Goal: Information Seeking & Learning: Learn about a topic

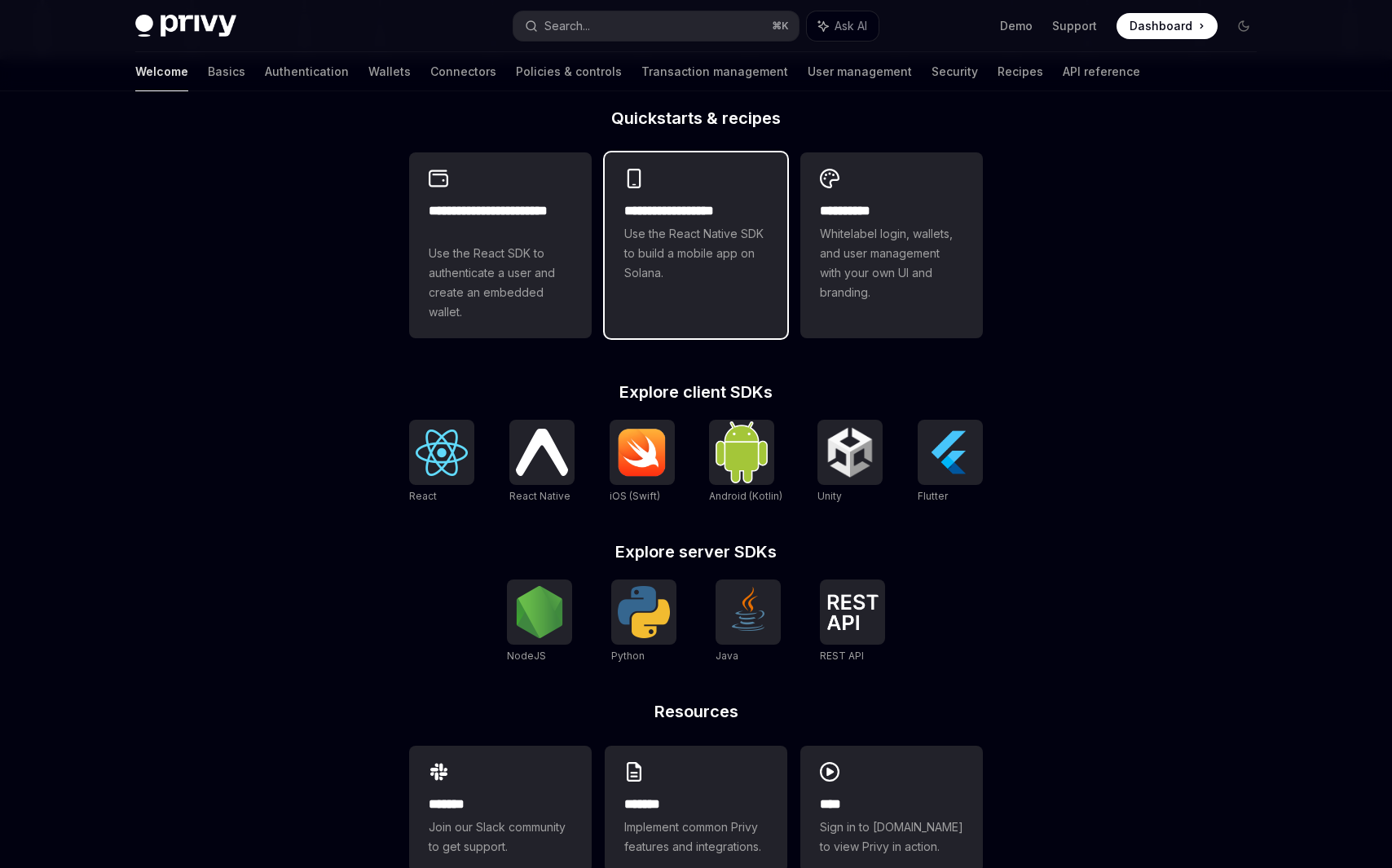
scroll to position [466, 0]
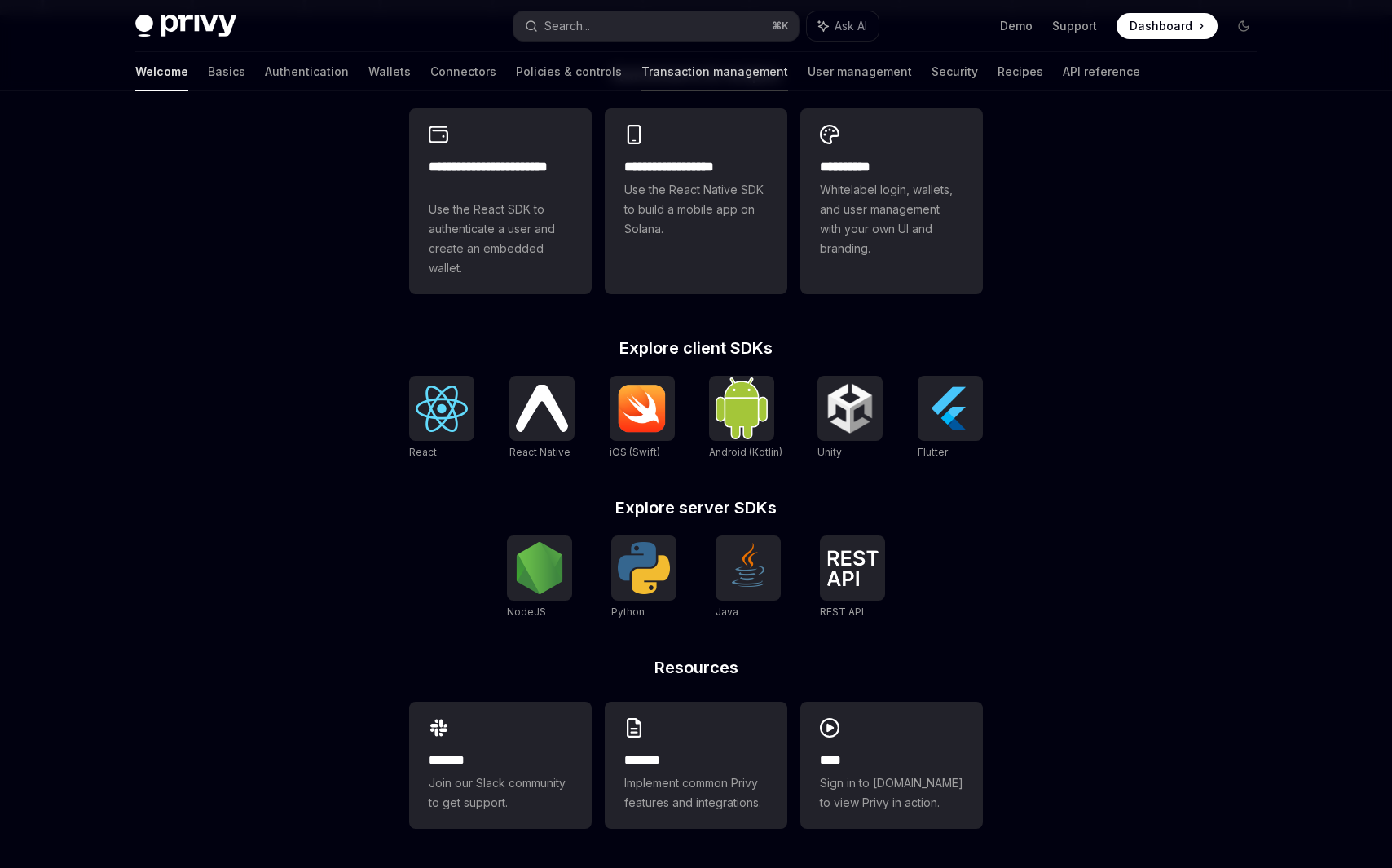
click at [663, 69] on link "Transaction management" at bounding box center [714, 72] width 147 height 39
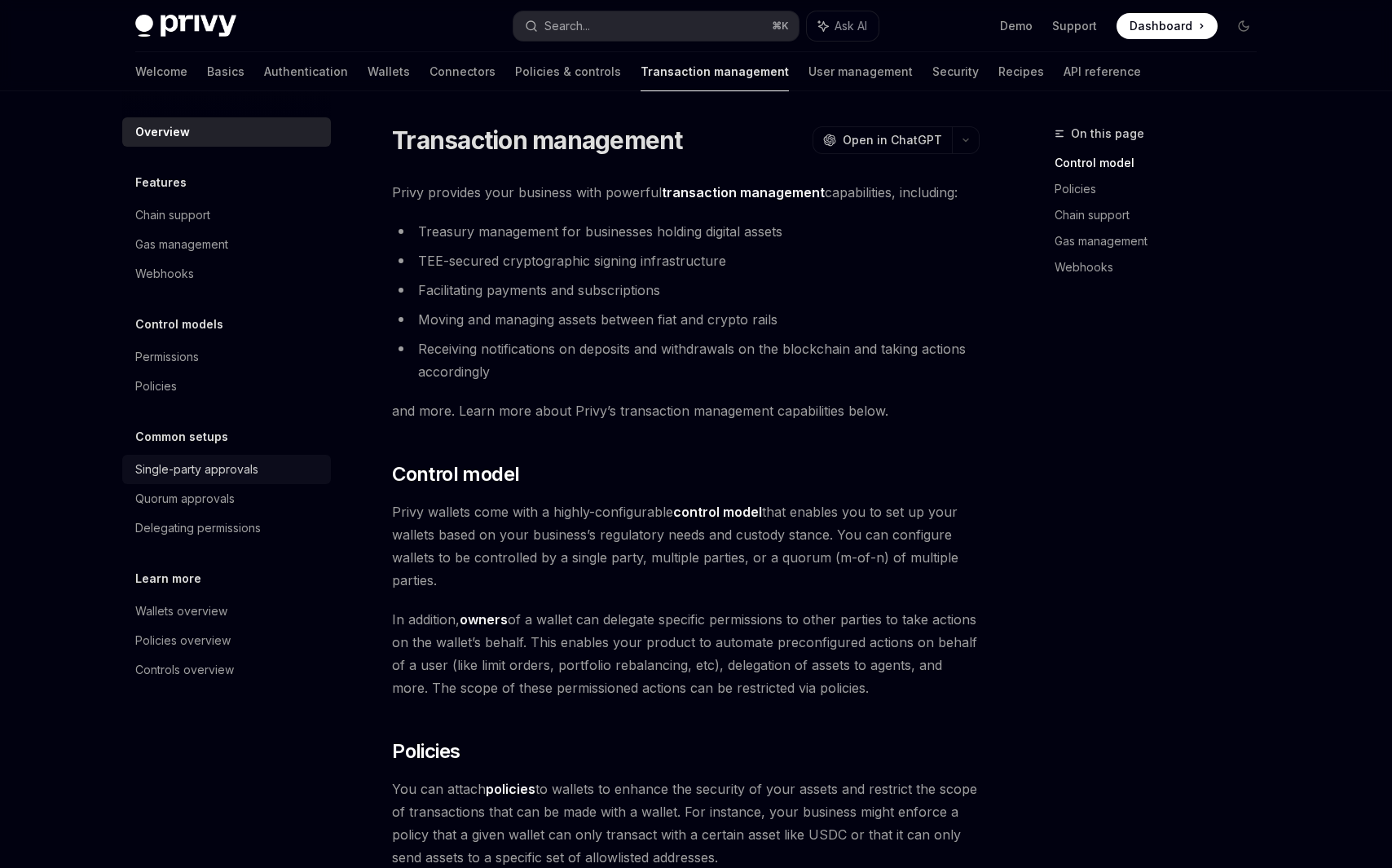
click at [196, 466] on div "Single-party approvals" at bounding box center [197, 469] width 123 height 19
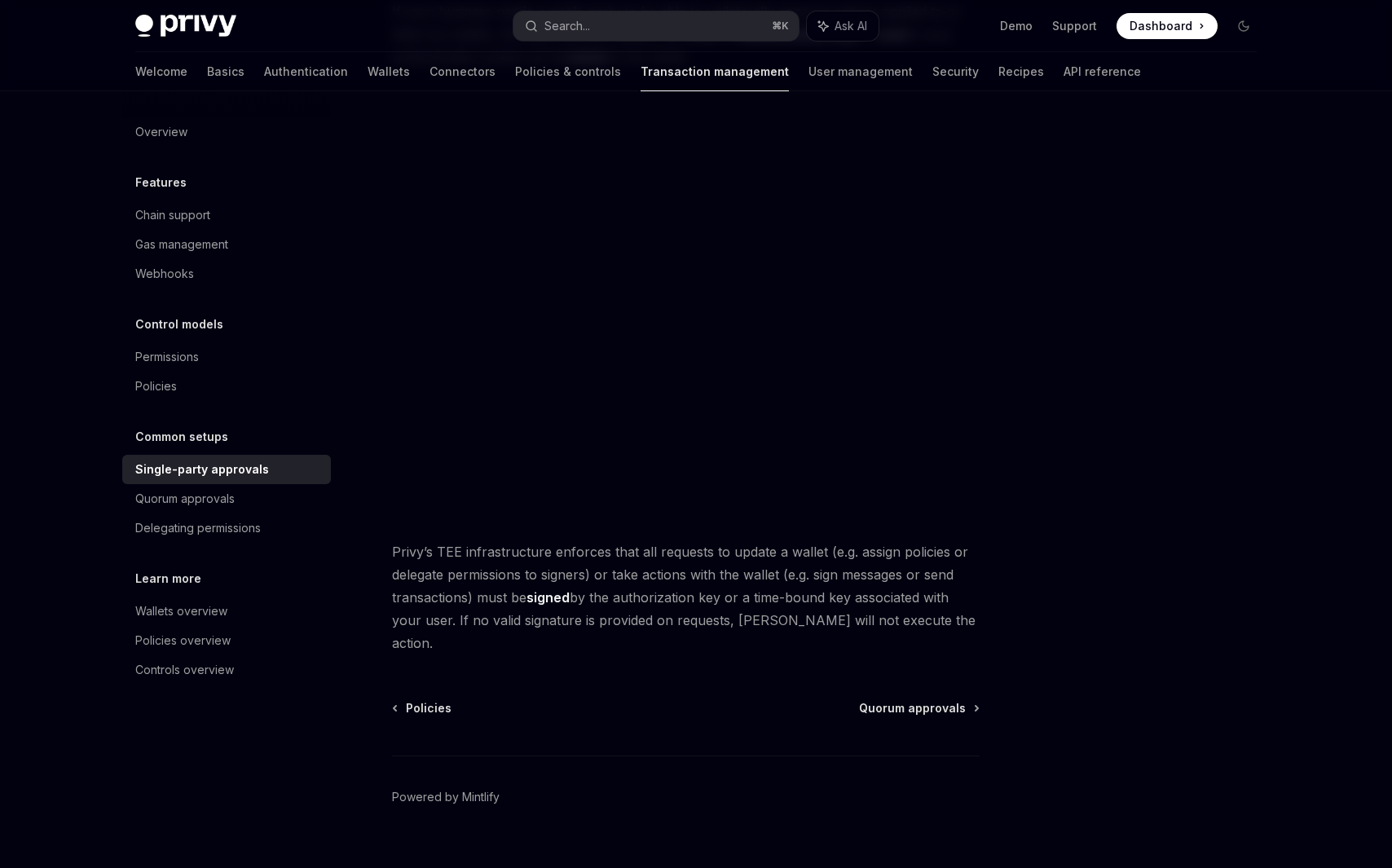
scroll to position [211, 0]
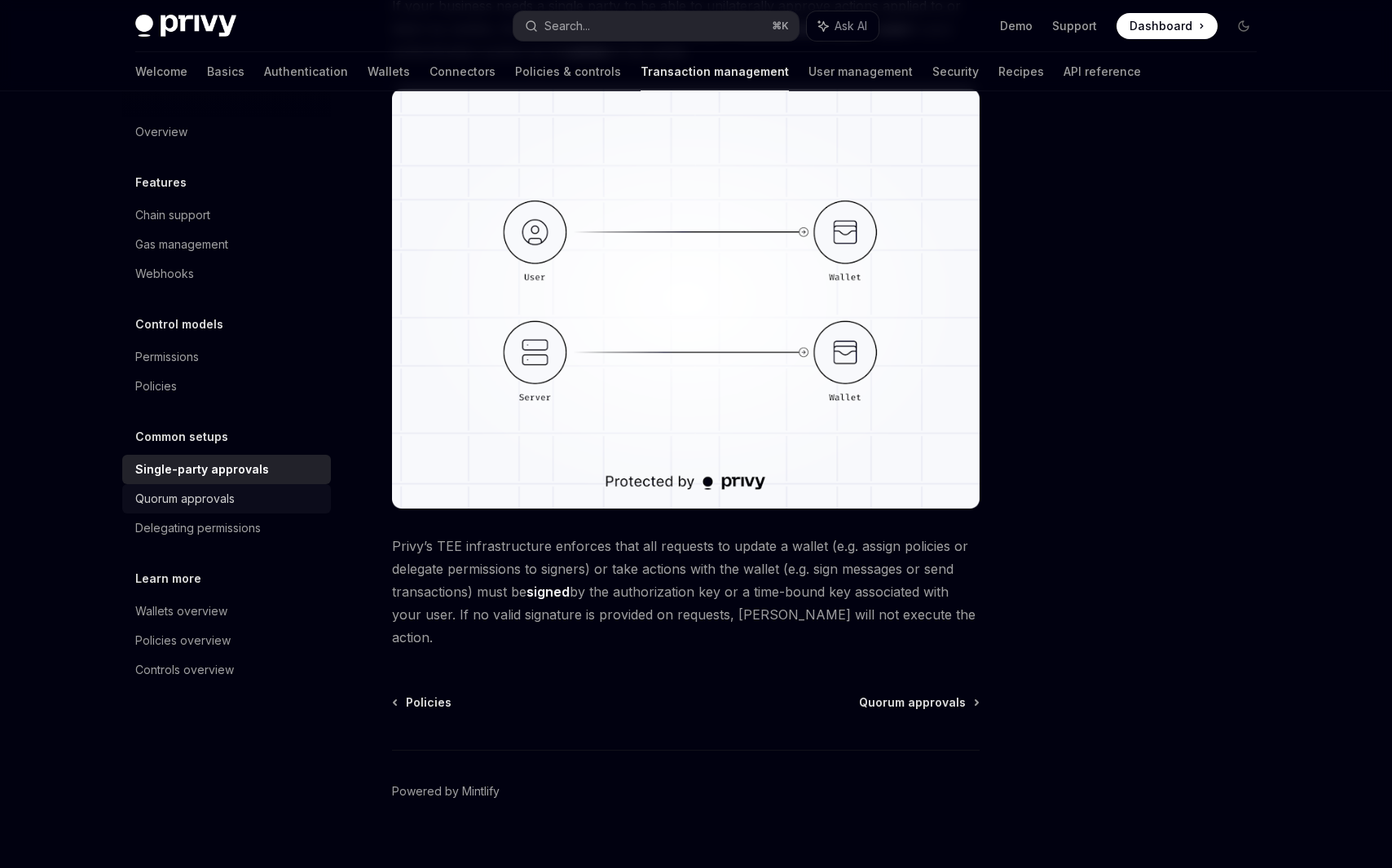
click at [279, 498] on div "Quorum approvals" at bounding box center [228, 498] width 186 height 19
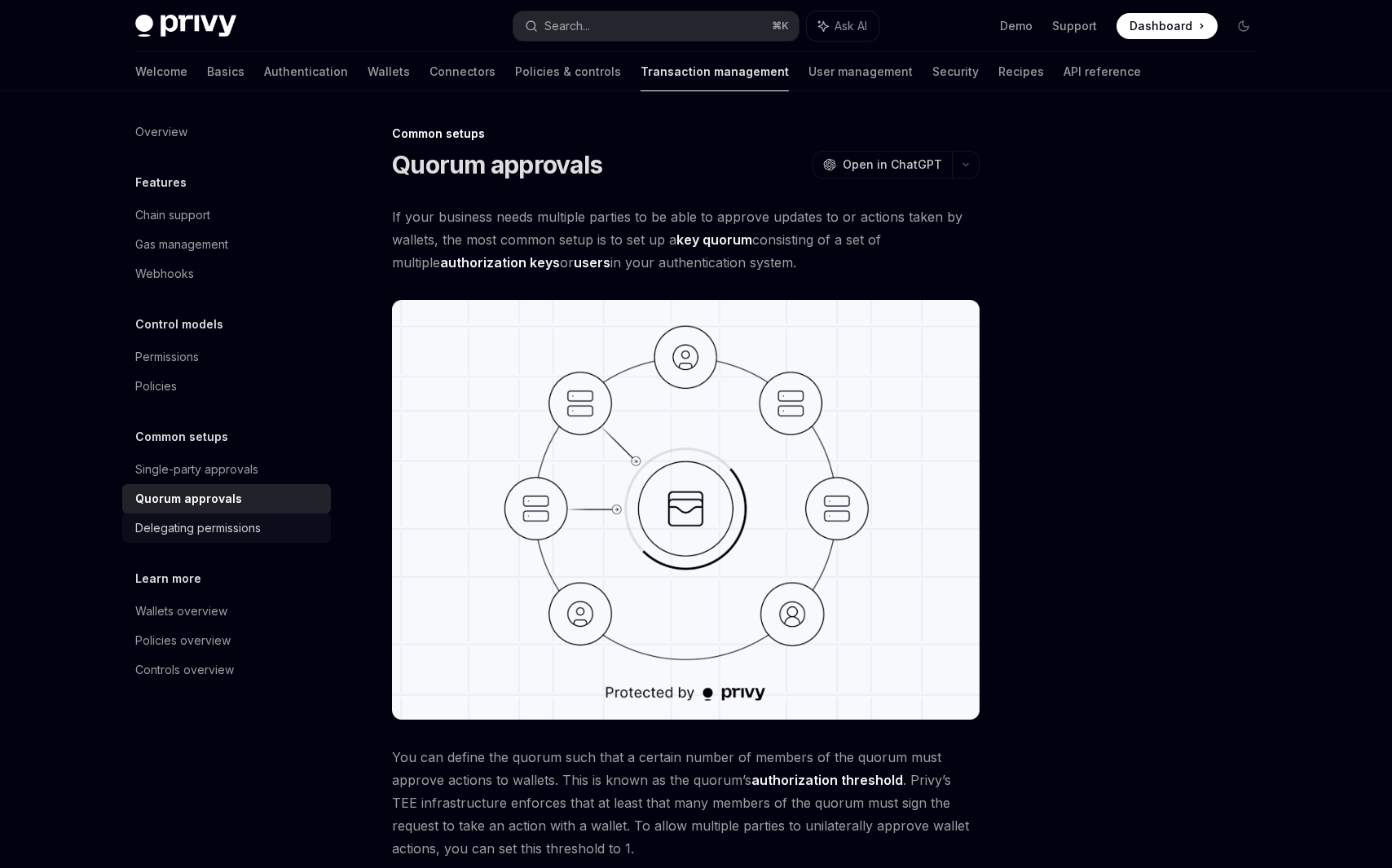
click at [280, 533] on div "Delegating permissions" at bounding box center [228, 527] width 186 height 19
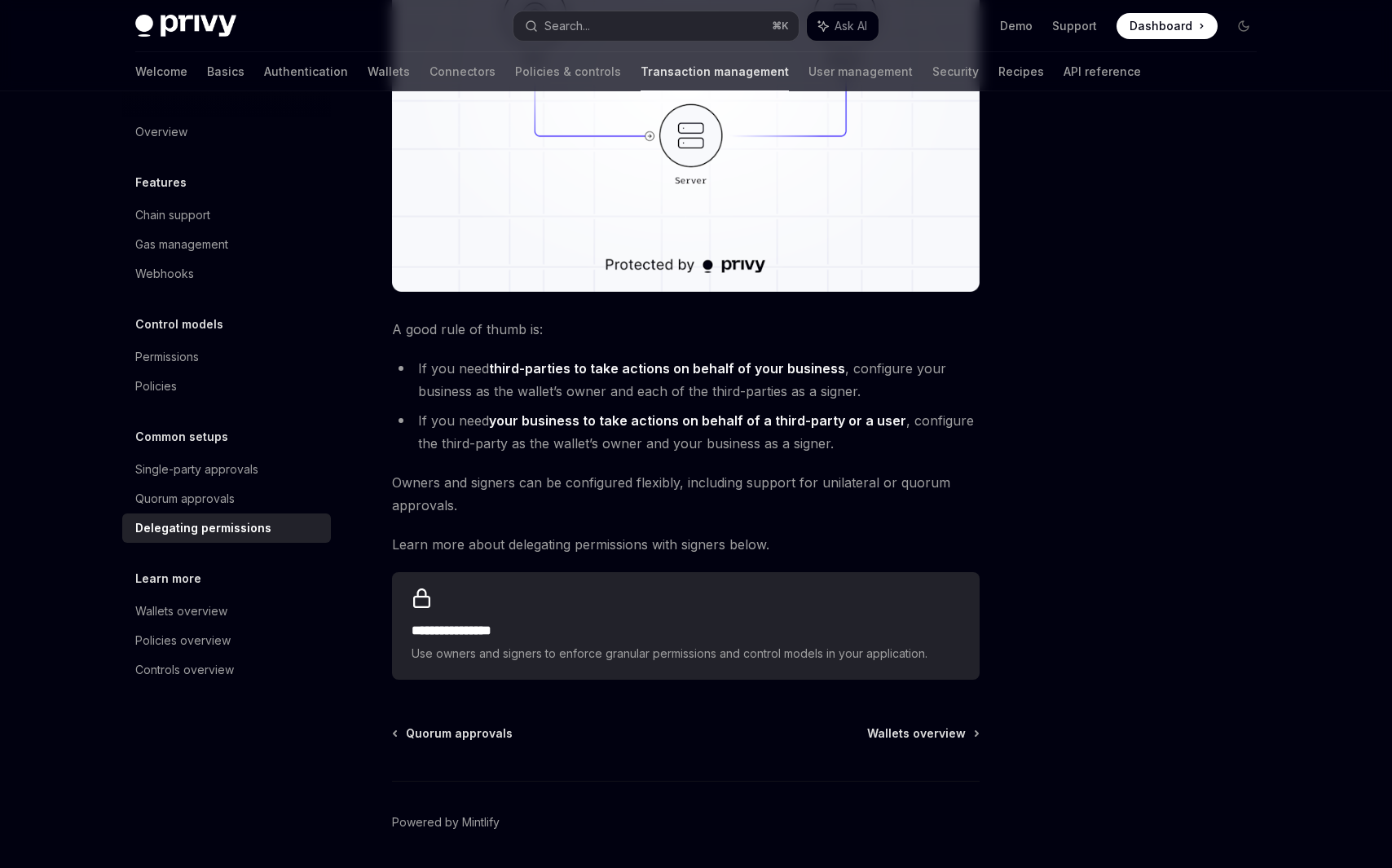
scroll to position [452, 0]
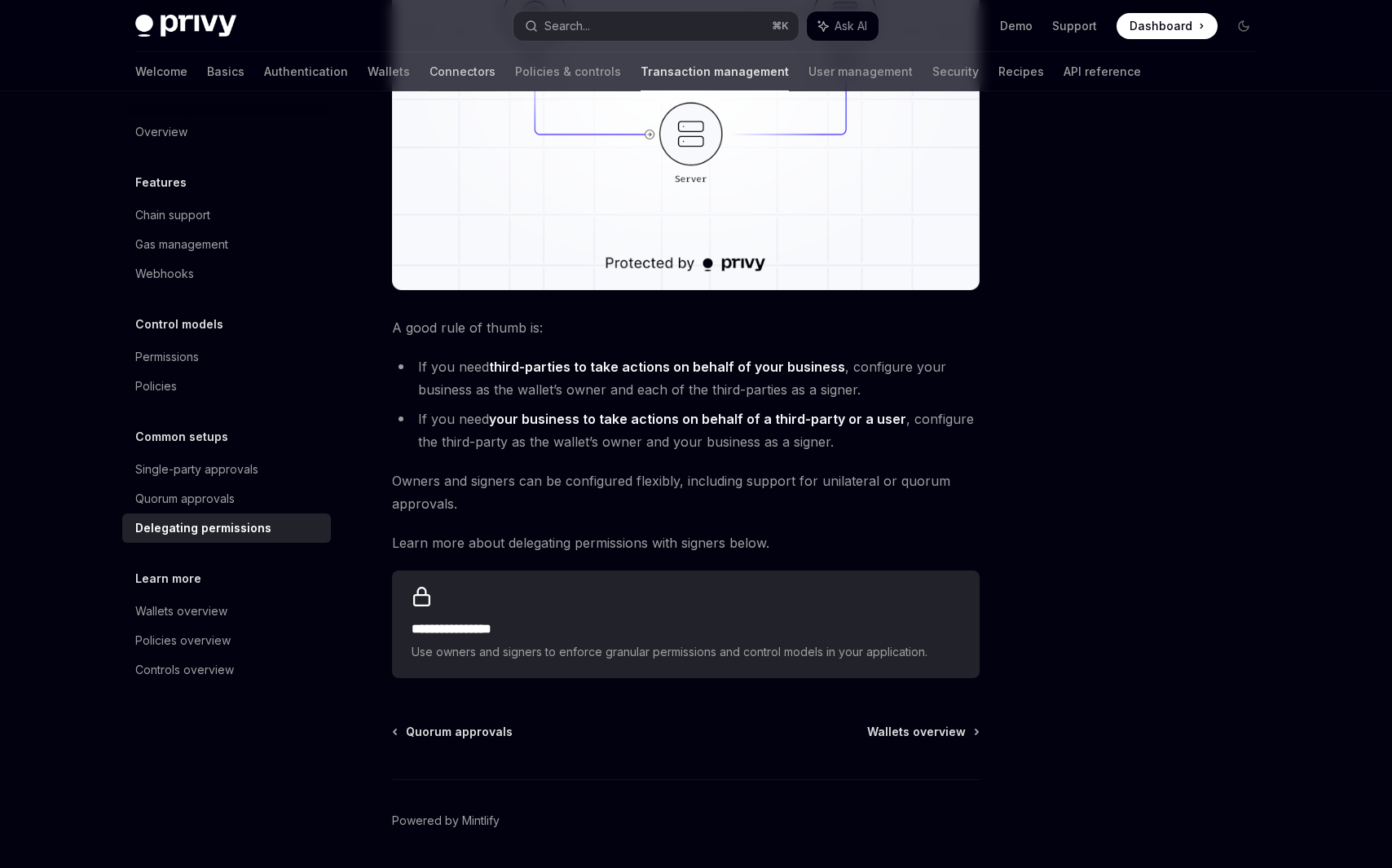
click at [430, 84] on link "Connectors" at bounding box center [463, 72] width 66 height 39
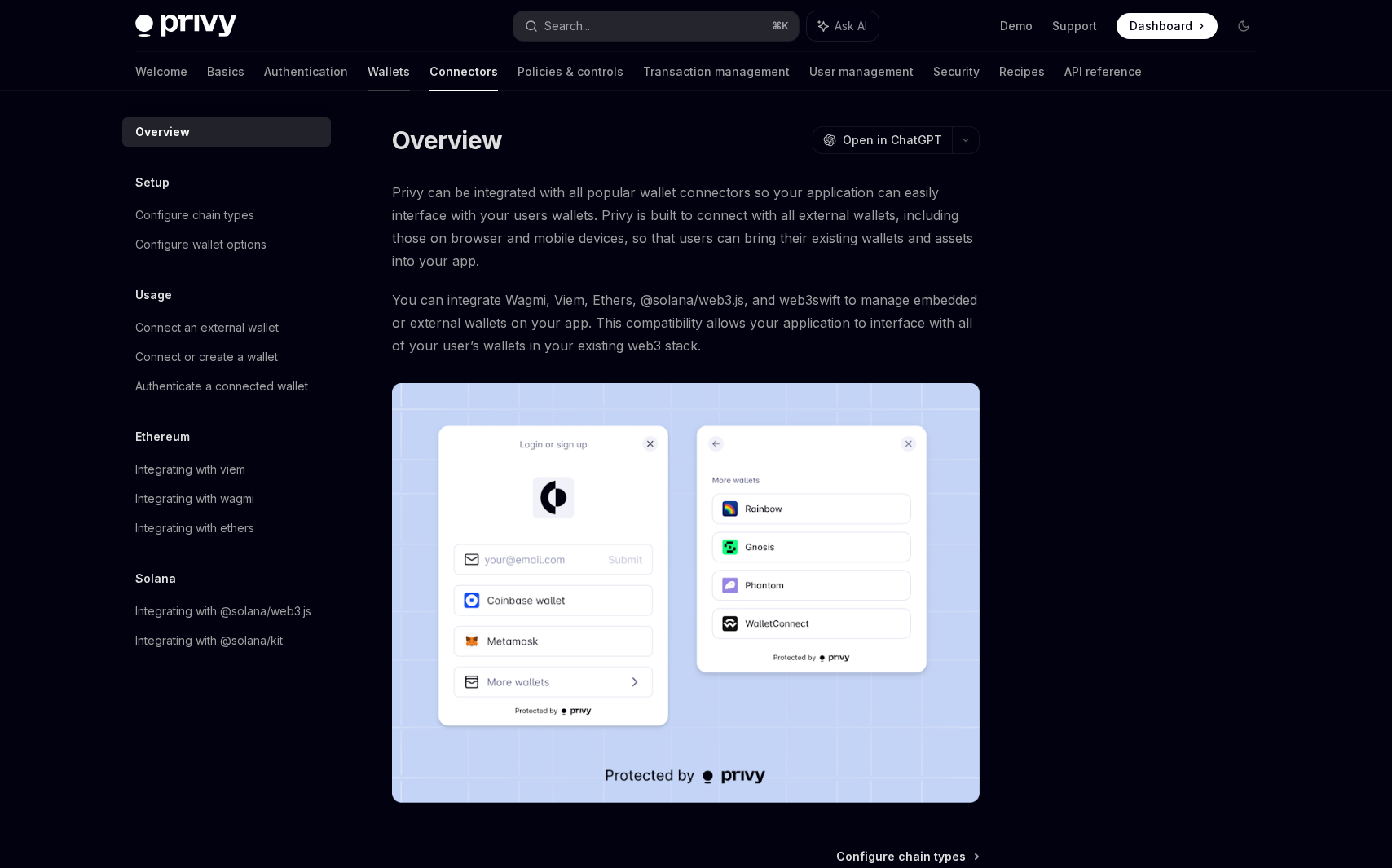
click at [368, 76] on link "Wallets" at bounding box center [389, 72] width 43 height 39
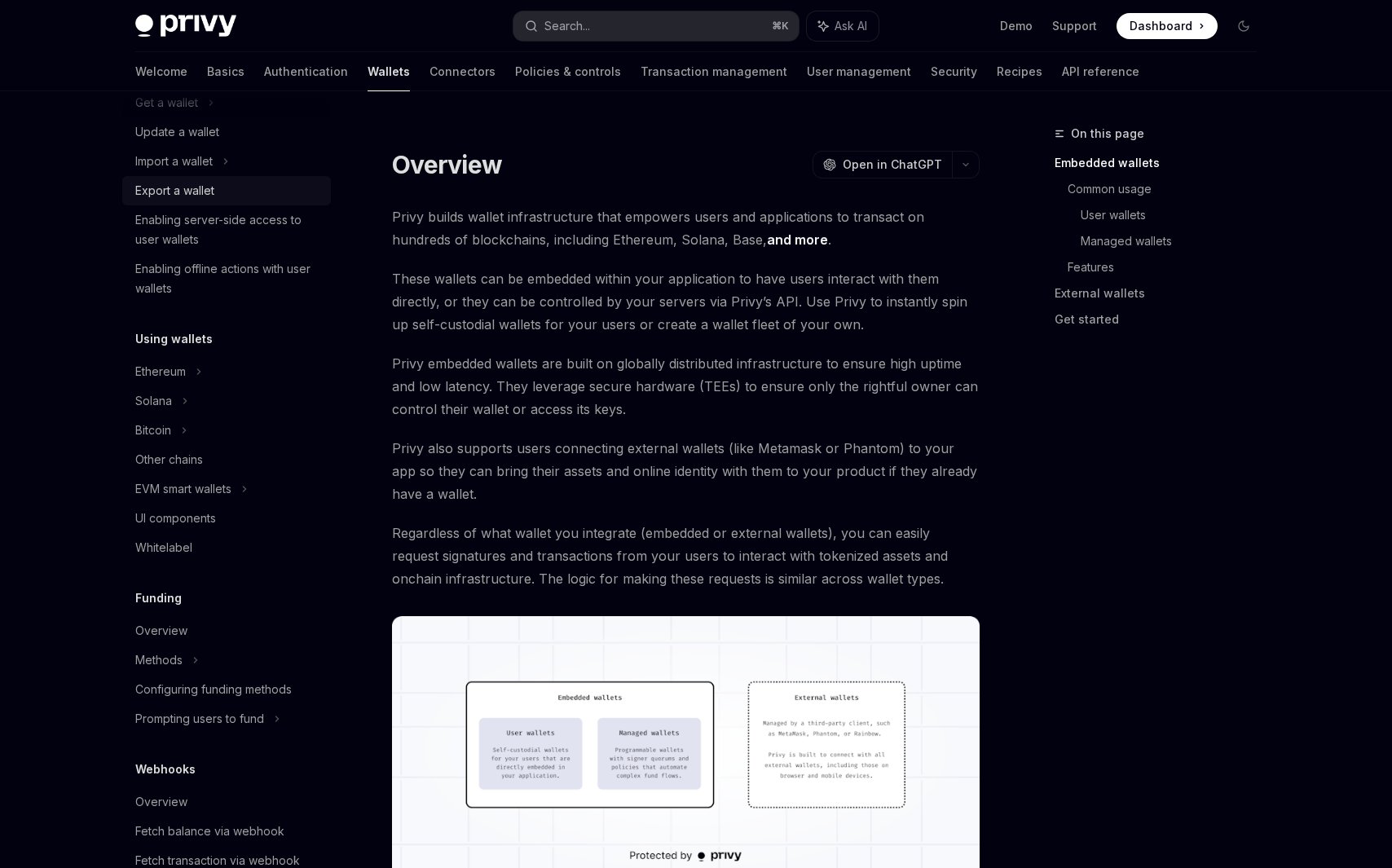
scroll to position [181, 0]
click at [183, 713] on div "Prompting users to fund" at bounding box center [199, 717] width 129 height 19
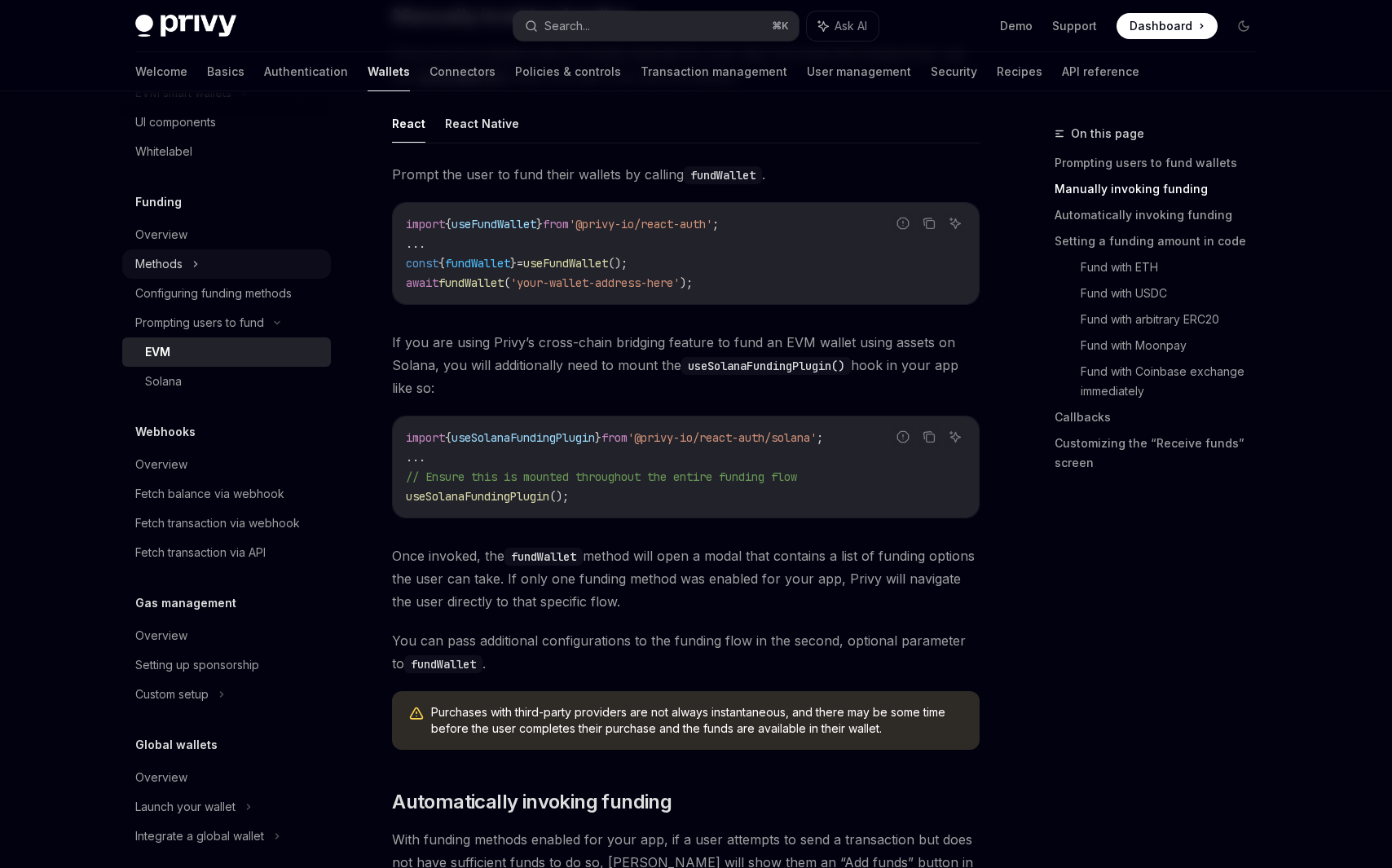
scroll to position [573, 0]
click at [203, 264] on div "Methods" at bounding box center [226, 266] width 208 height 29
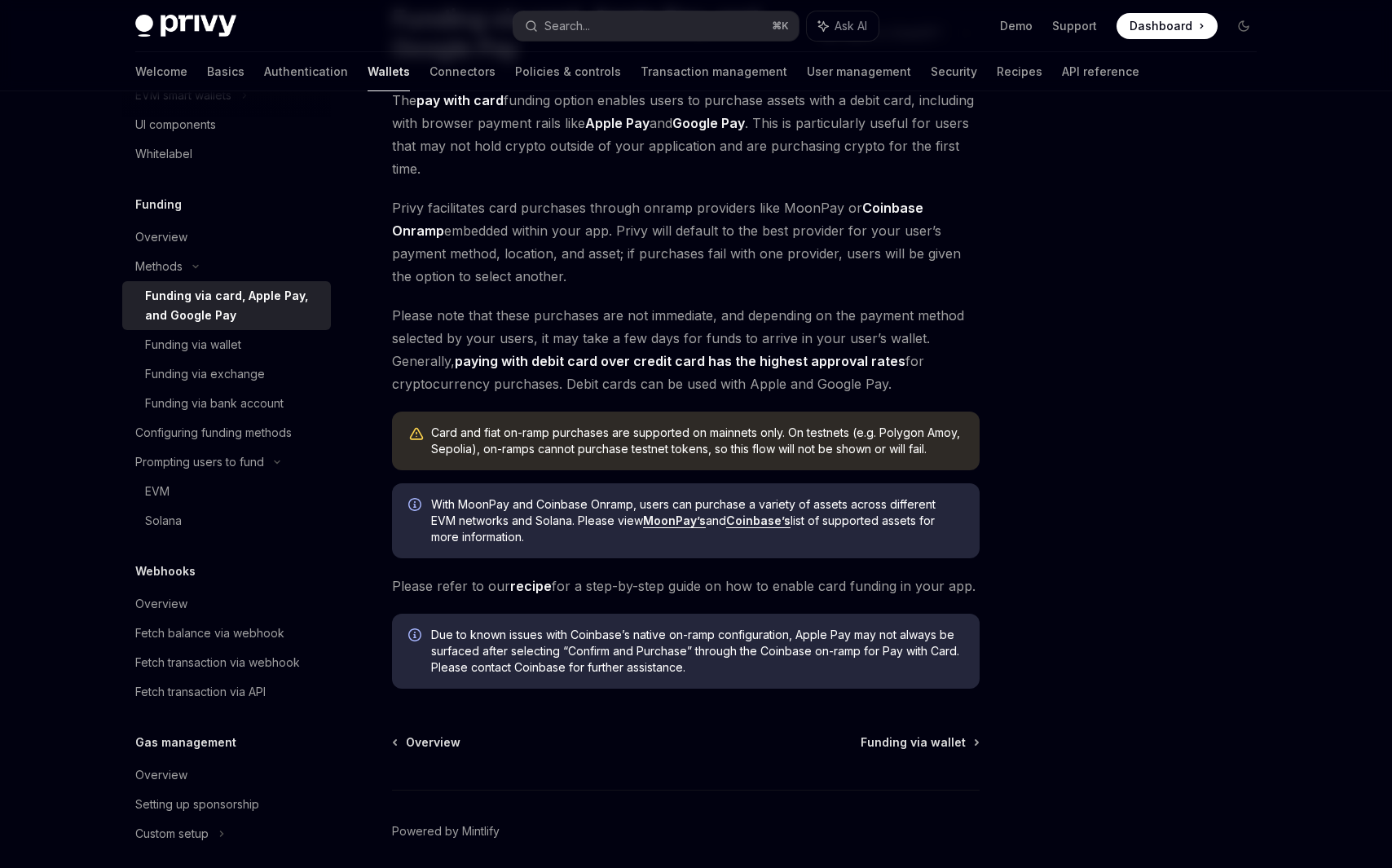
scroll to position [208, 0]
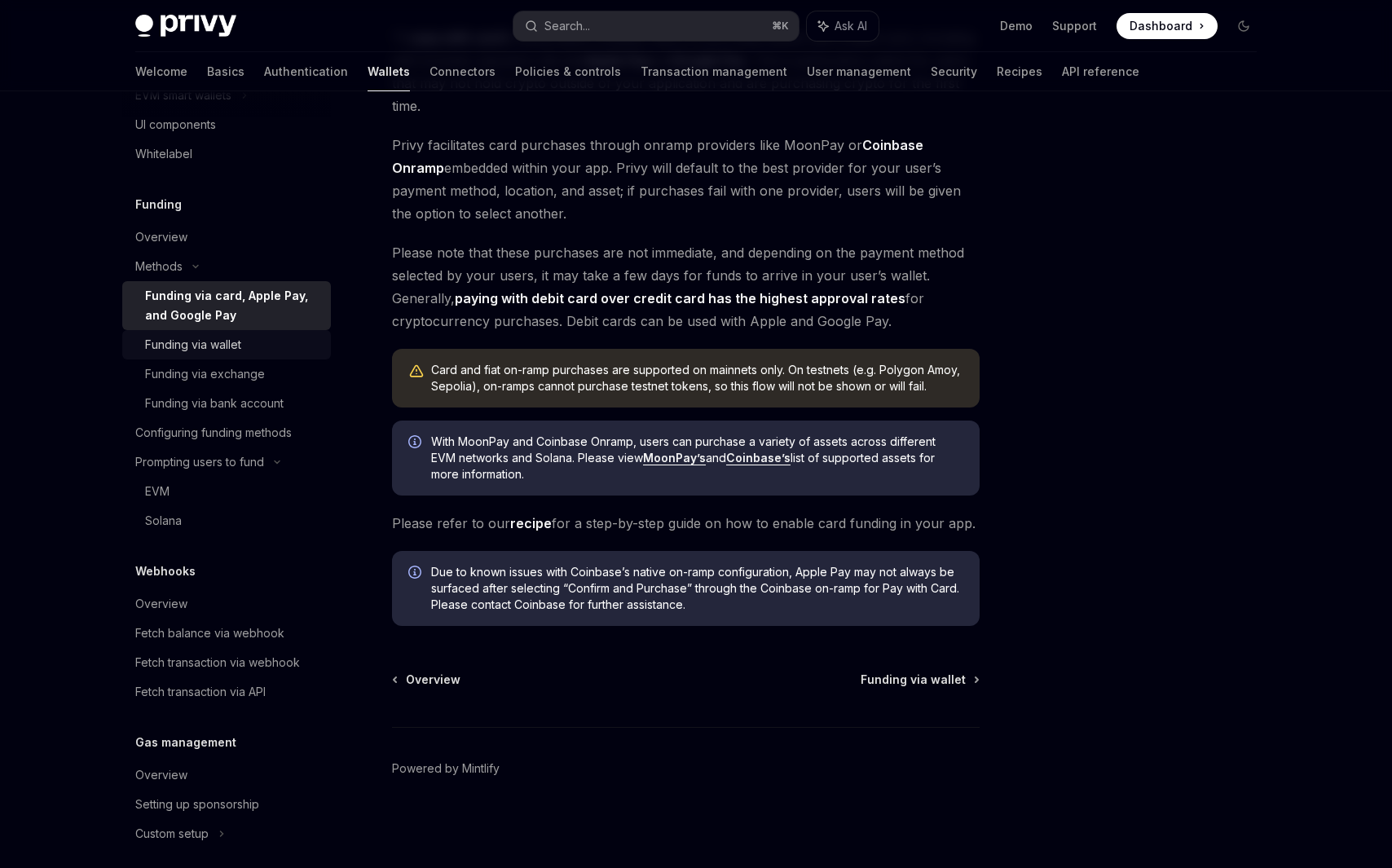
click at [303, 343] on div "Funding via wallet" at bounding box center [233, 344] width 176 height 19
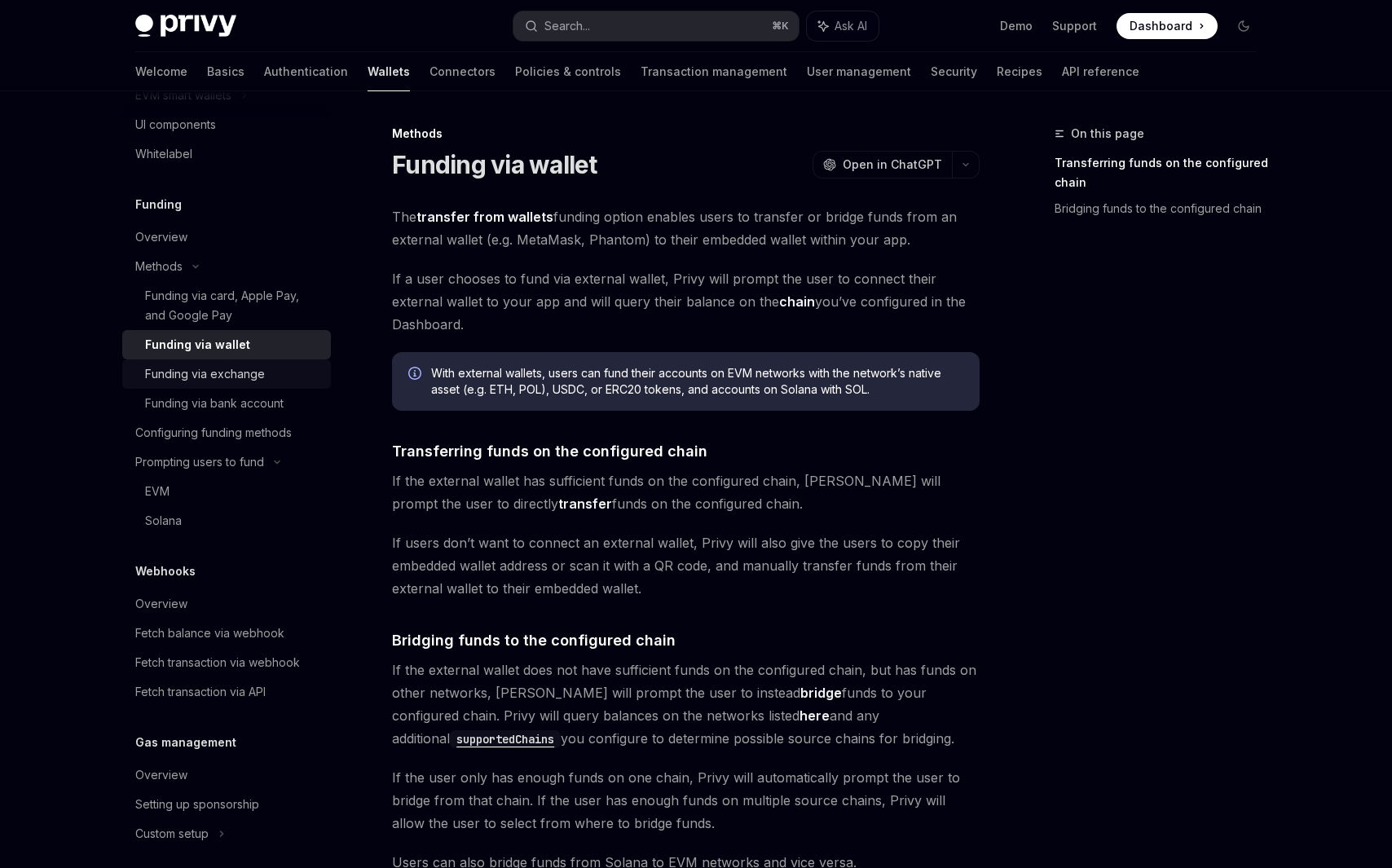
click at [275, 373] on div "Funding via exchange" at bounding box center [233, 374] width 176 height 19
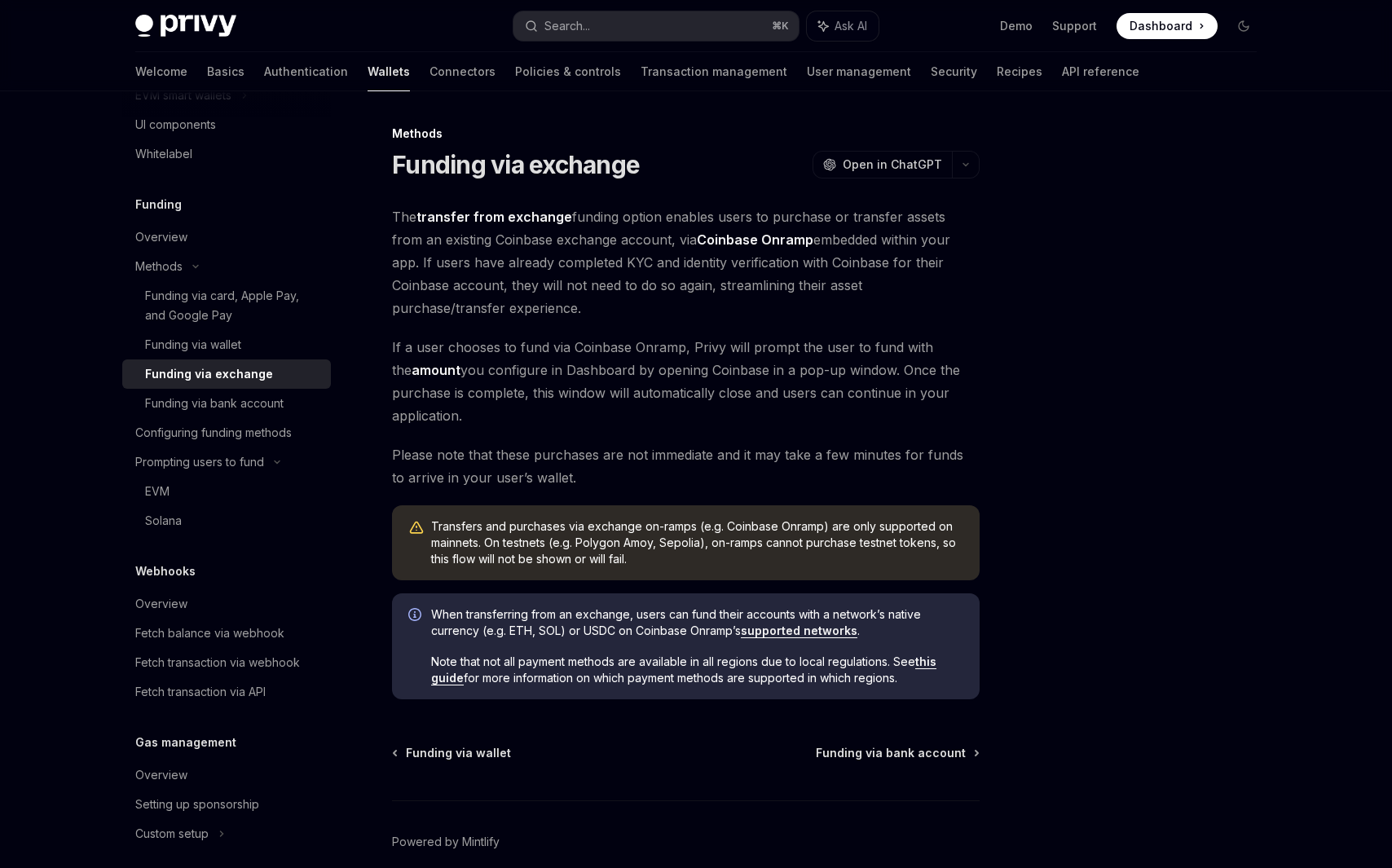
click at [264, 387] on link "Funding via exchange" at bounding box center [226, 374] width 208 height 29
click at [262, 400] on div "Funding via bank account" at bounding box center [214, 404] width 138 height 19
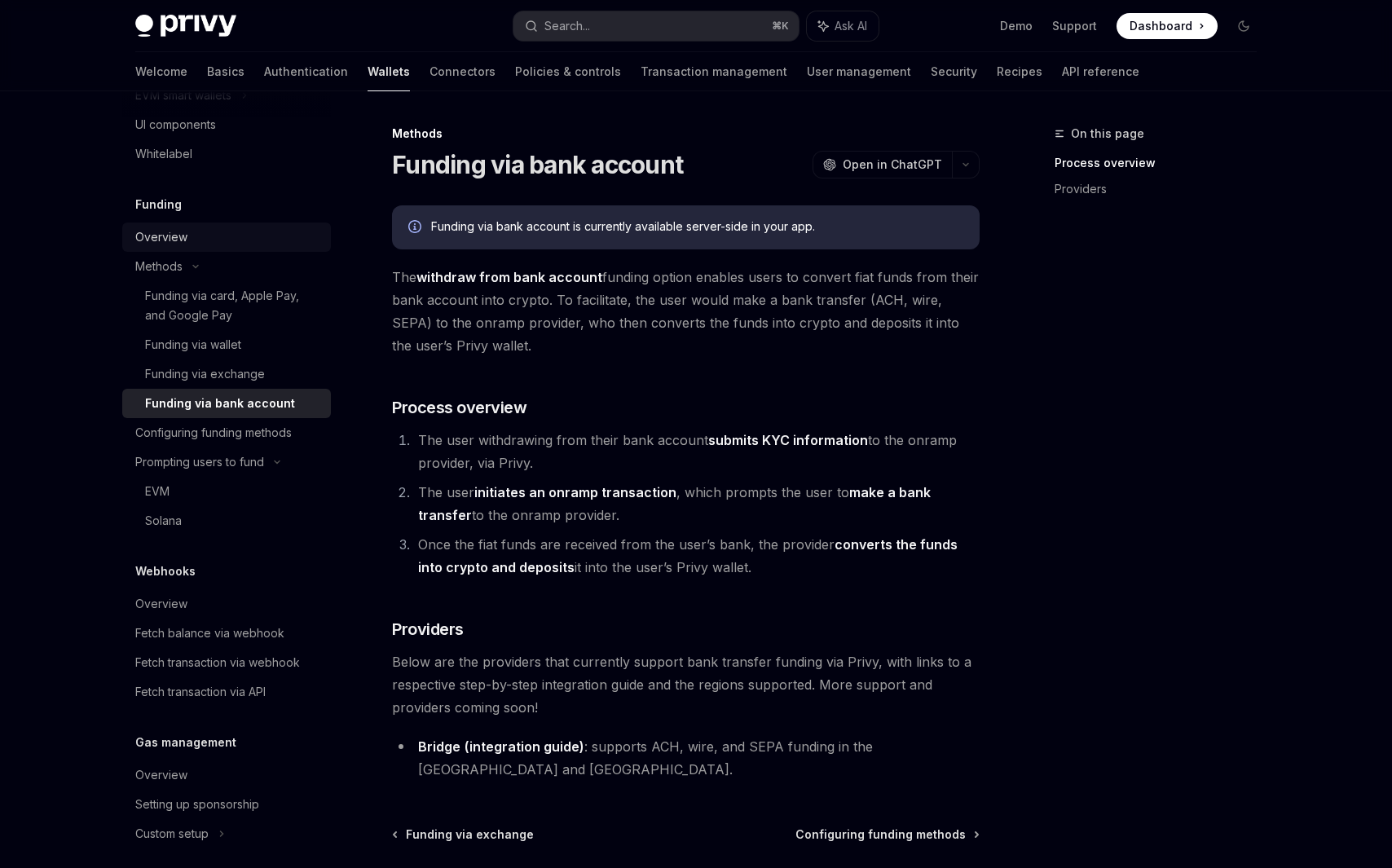
click at [203, 250] on link "Overview" at bounding box center [226, 237] width 208 height 29
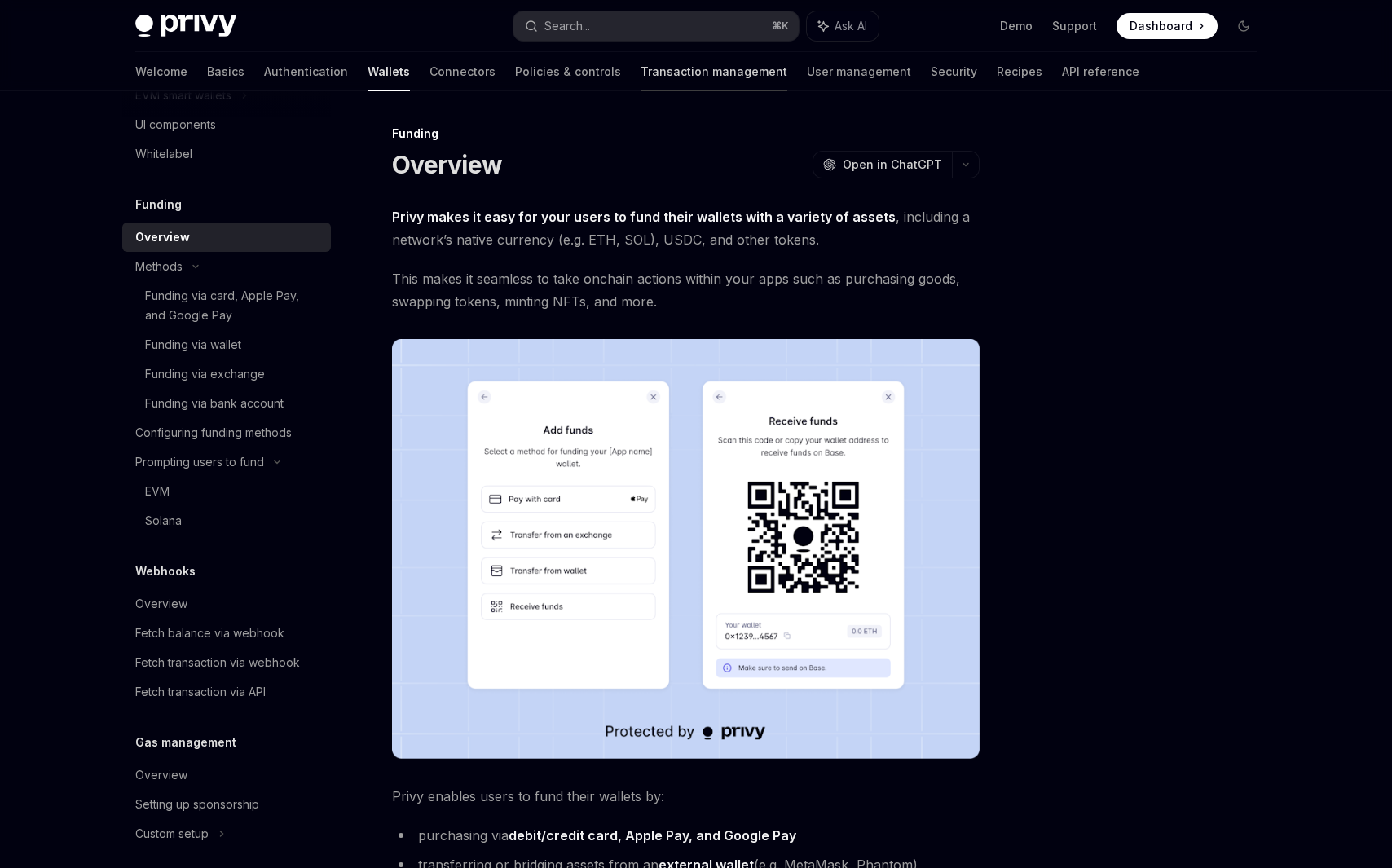
click at [662, 90] on div at bounding box center [714, 91] width 147 height 2
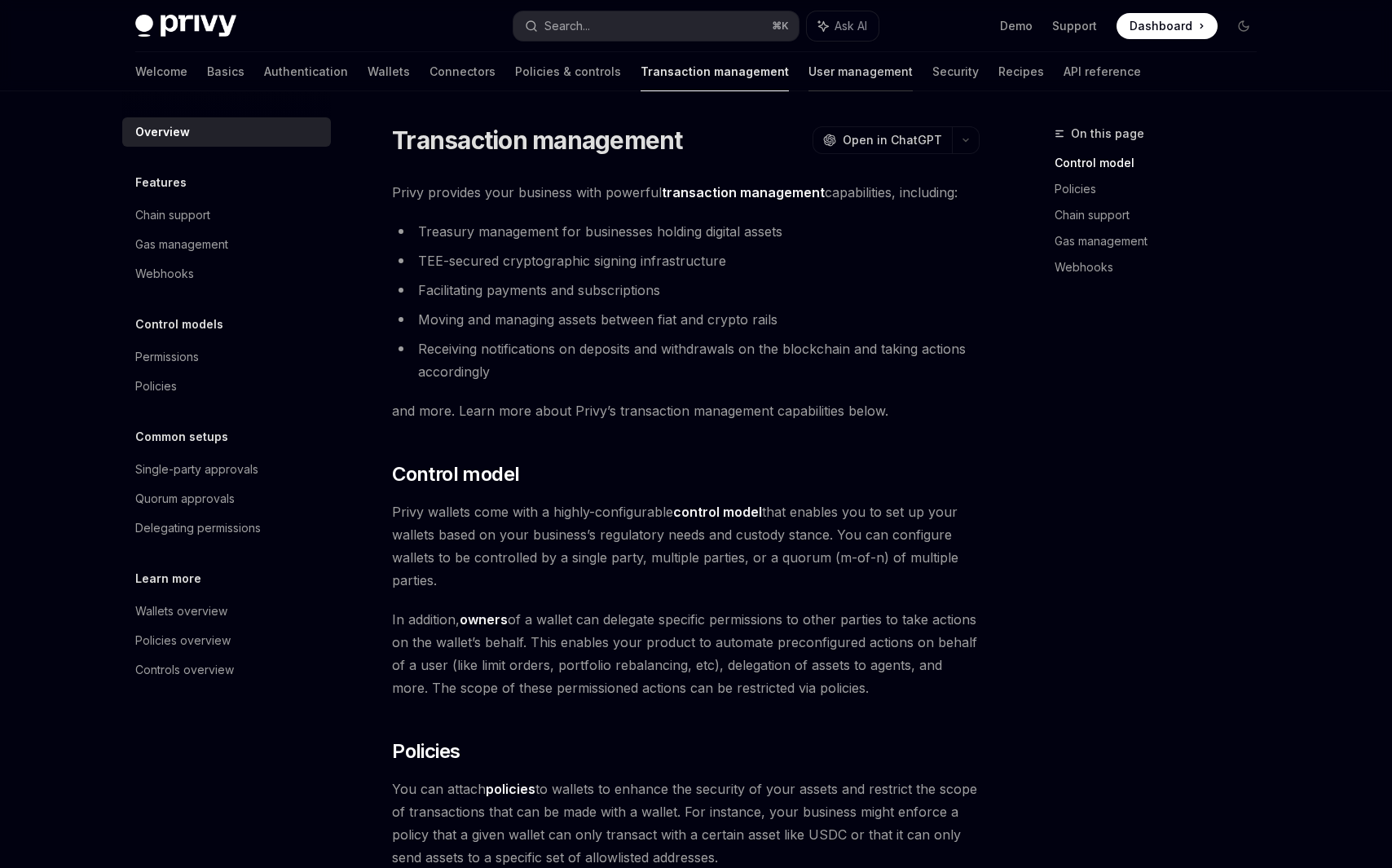
click at [808, 75] on link "User management" at bounding box center [861, 72] width 105 height 39
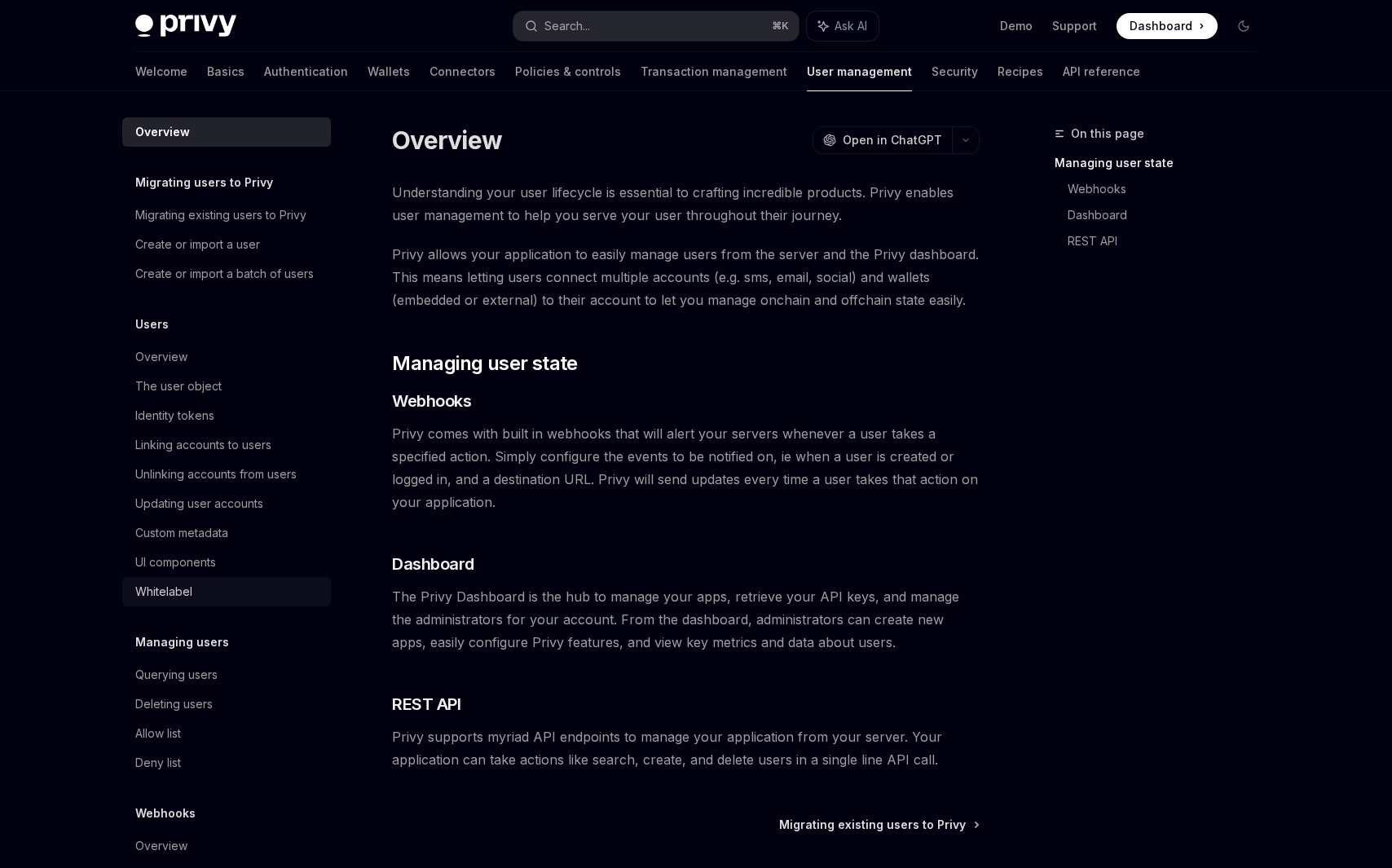
click at [168, 602] on link "Whitelabel" at bounding box center [226, 591] width 208 height 29
type textarea "*"
